Goal: Task Accomplishment & Management: Manage account settings

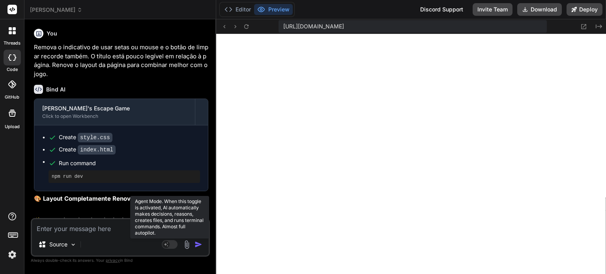
scroll to position [303, 0]
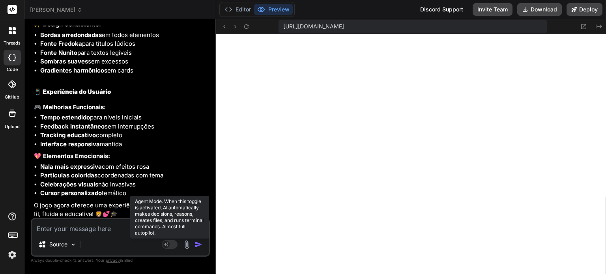
click at [170, 247] on rect at bounding box center [170, 244] width 16 height 9
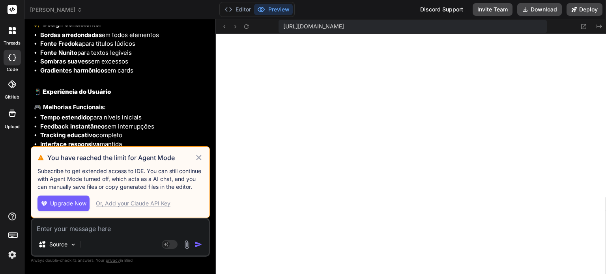
click at [132, 203] on div "Or, Add your Claude API Key" at bounding box center [133, 204] width 75 height 8
type textarea "x"
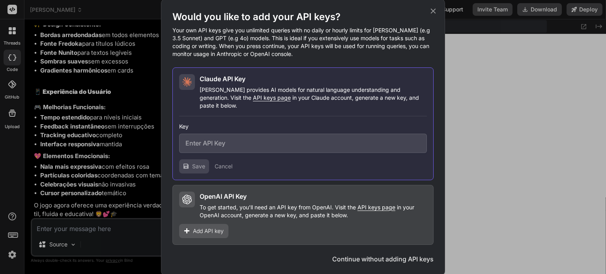
click at [207, 227] on span "Add API key" at bounding box center [208, 231] width 31 height 8
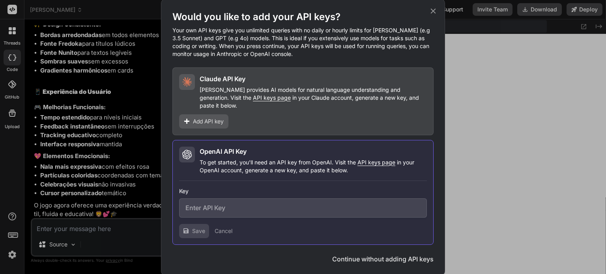
click at [258, 204] on input "text" at bounding box center [303, 207] width 248 height 19
paste input "sk-proj-e_ZnjzwCHsUyfXmbgISsjqfUKrUzw_sX3AXjuA6OxmgfTMhBuBTYoEshO3jE_rFG0kilFNK…"
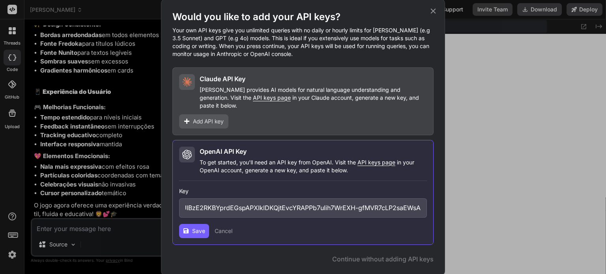
type input "sk-proj-e_ZnjzwCHsUyfXmbgISsjqfUKrUzw_sX3AXjuA6OxmgfTMhBuBTYoEshO3jE_rFG0kilFNK…"
click at [202, 227] on span "Save" at bounding box center [198, 231] width 13 height 8
drag, startPoint x: 374, startPoint y: 157, endPoint x: 347, endPoint y: 148, distance: 28.5
click at [347, 148] on div "OpenAI API Key" at bounding box center [313, 151] width 227 height 9
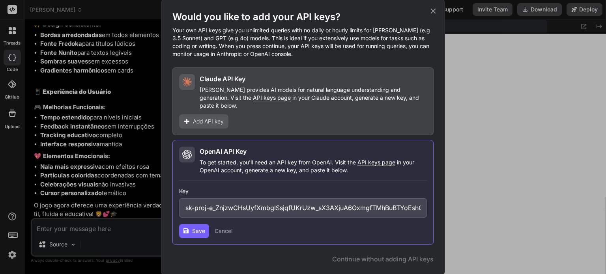
click at [366, 159] on span "API keys page" at bounding box center [376, 162] width 38 height 7
click at [247, 208] on input "sk-proj-e_ZnjzwCHsUyfXmbgISsjqfUKrUzw_sX3AXjuA6OxmgfTMhBuBTYoEshO3jE_rFG0kilFNK…" at bounding box center [303, 207] width 248 height 19
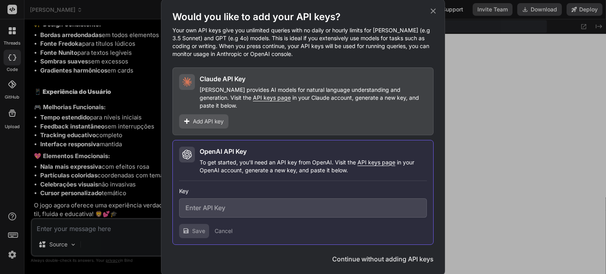
paste input "sk-proj-LbBJk6YExxYMRh-GxEoT4Lc1sPgvKt1Zk0s3uP8ZAMtAjodY-CMIwYe9SqLa04jJgm5TH-Z…"
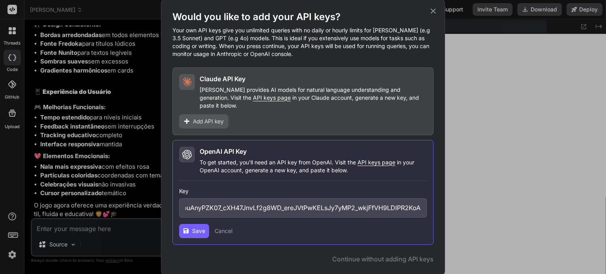
type input "sk-proj-LbBJk6YExxYMRh-GxEoT4Lc1sPgvKt1Zk0s3uP8ZAMtAjodY-CMIwYe9SqLa04jJgm5TH-Z…"
click at [267, 224] on div "Save Cancel" at bounding box center [303, 231] width 248 height 14
click at [197, 228] on span "Save" at bounding box center [198, 231] width 13 height 8
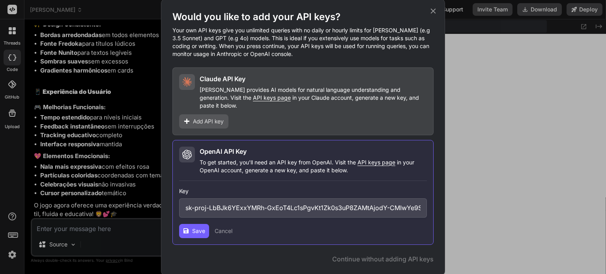
click at [199, 227] on span "Save" at bounding box center [198, 231] width 13 height 8
